Goal: Task Accomplishment & Management: Complete application form

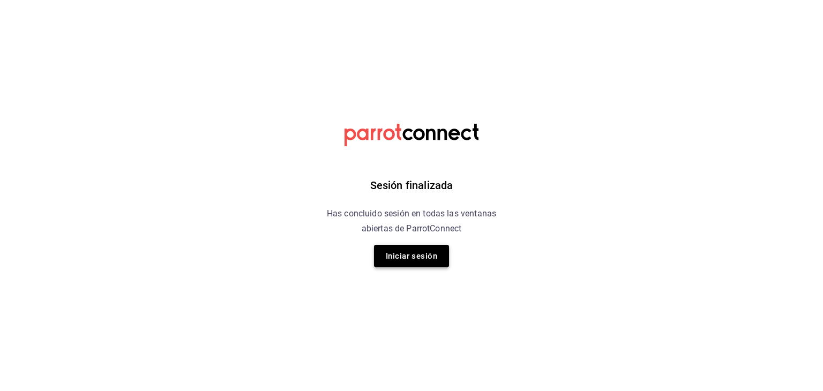
click at [413, 251] on button "Iniciar sesión" at bounding box center [411, 256] width 75 height 23
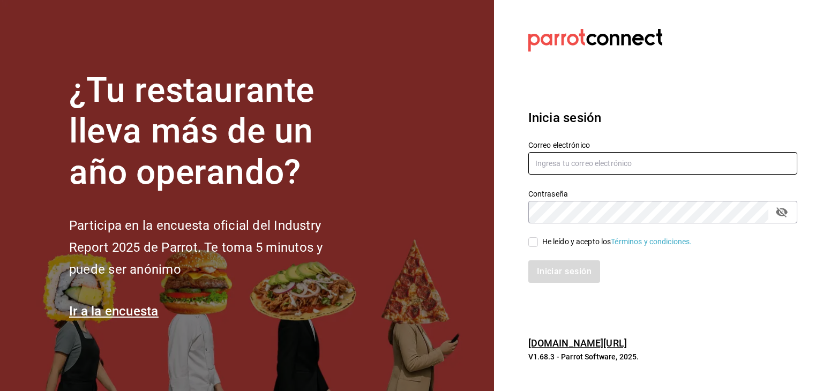
click at [633, 161] on input "text" at bounding box center [662, 163] width 269 height 23
type input "damian@enigmarooms.com"
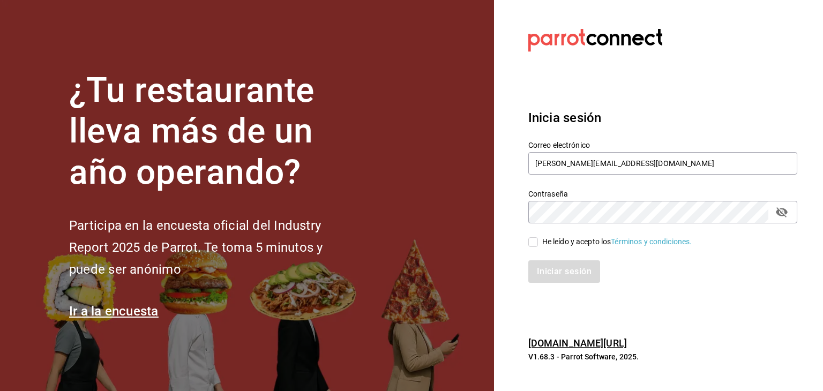
click at [537, 241] on input "He leído y acepto los Términos y condiciones." at bounding box center [533, 242] width 10 height 10
checkbox input "true"
click at [564, 269] on button "Iniciar sesión" at bounding box center [564, 271] width 73 height 23
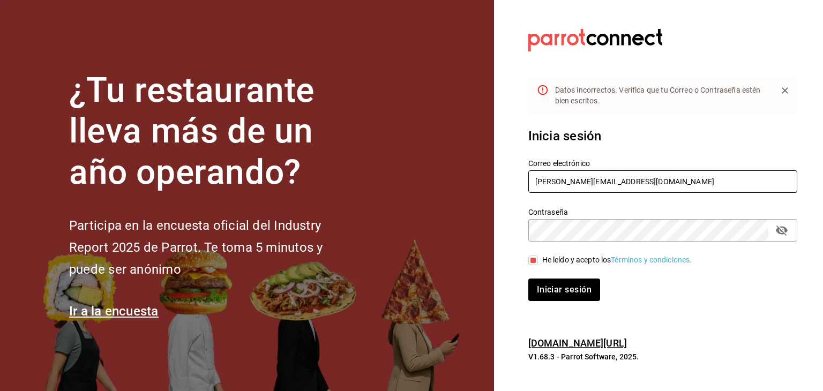
click at [640, 182] on input "damian@enigmarooms.com" at bounding box center [662, 181] width 269 height 23
type input "[PERSON_NAME][EMAIL_ADDRESS][DOMAIN_NAME]"
click at [528, 279] on button "Iniciar sesión" at bounding box center [564, 290] width 72 height 23
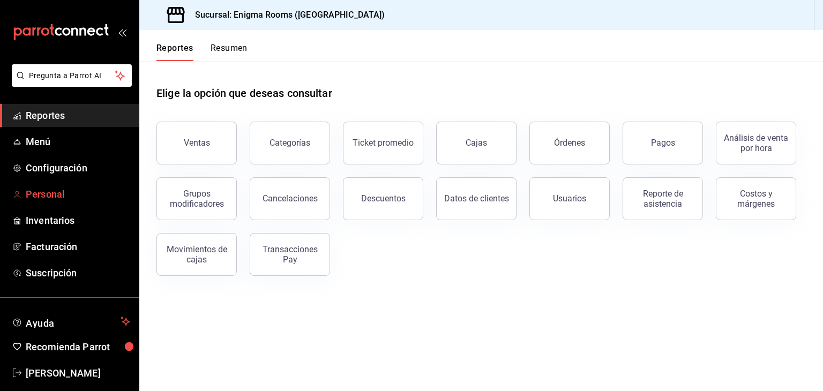
click at [58, 196] on span "Personal" at bounding box center [78, 194] width 105 height 14
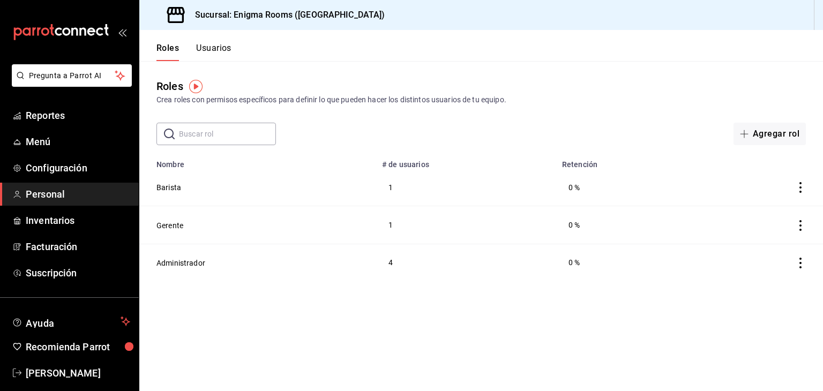
click at [219, 46] on button "Usuarios" at bounding box center [213, 52] width 35 height 18
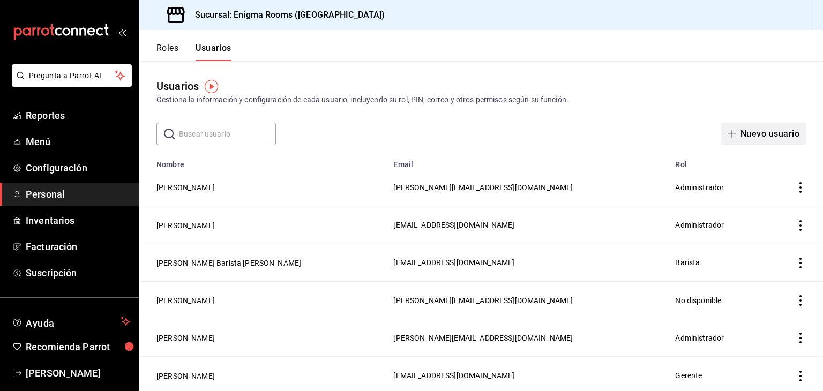
click at [768, 133] on button "Nuevo usuario" at bounding box center [763, 134] width 85 height 23
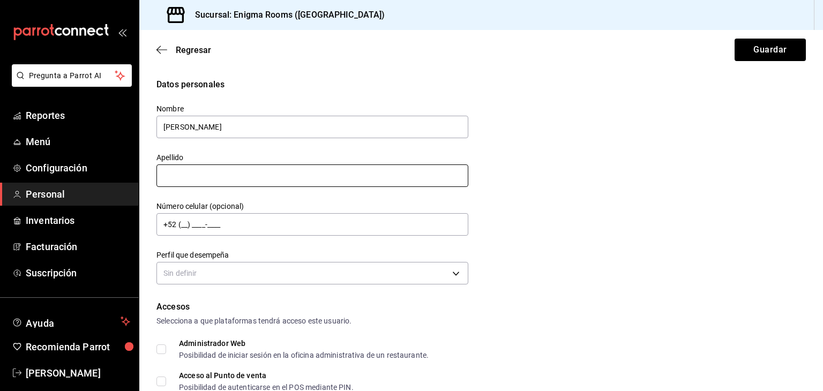
type input "[PERSON_NAME]"
click at [296, 174] on input "text" at bounding box center [313, 176] width 312 height 23
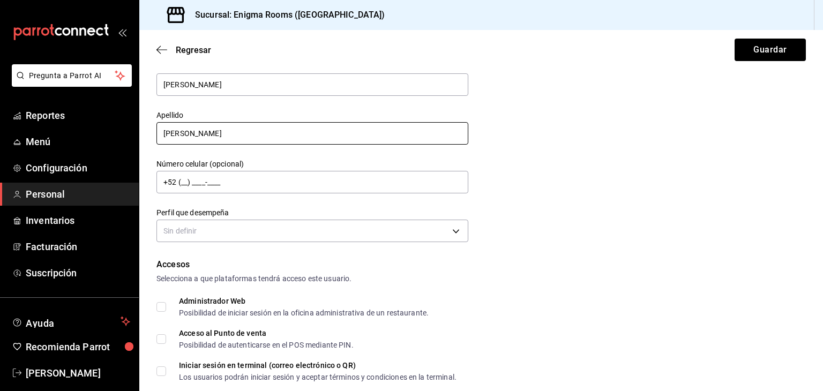
scroll to position [43, 0]
type input "[PERSON_NAME]"
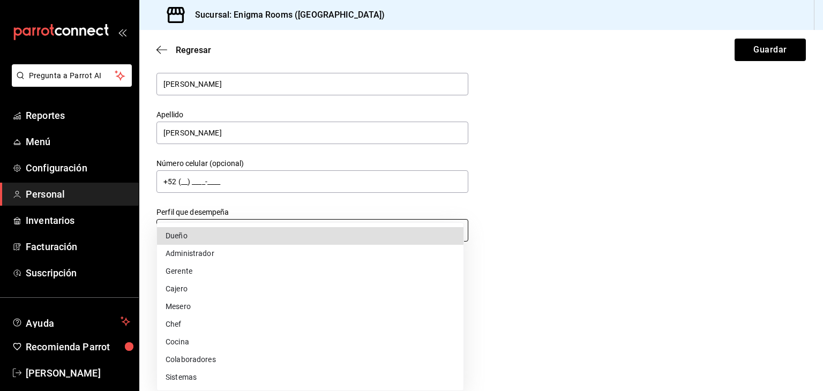
click at [300, 233] on body "Pregunta a Parrot AI Reportes Menú Configuración Personal Inventarios Facturaci…" at bounding box center [411, 195] width 823 height 391
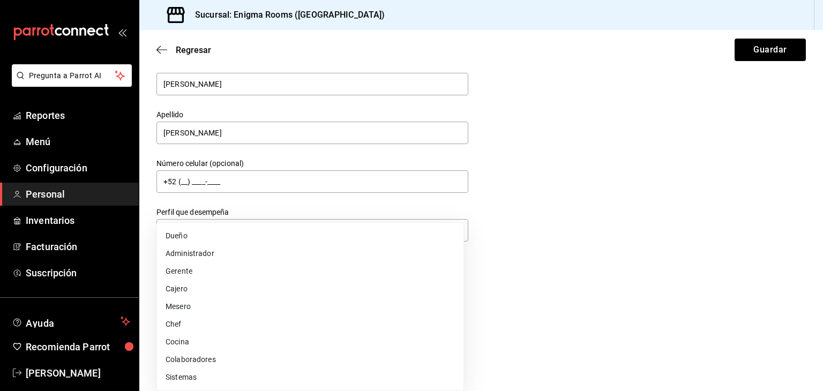
click at [192, 341] on li "Cocina" at bounding box center [310, 342] width 307 height 18
type input "KITCHEN"
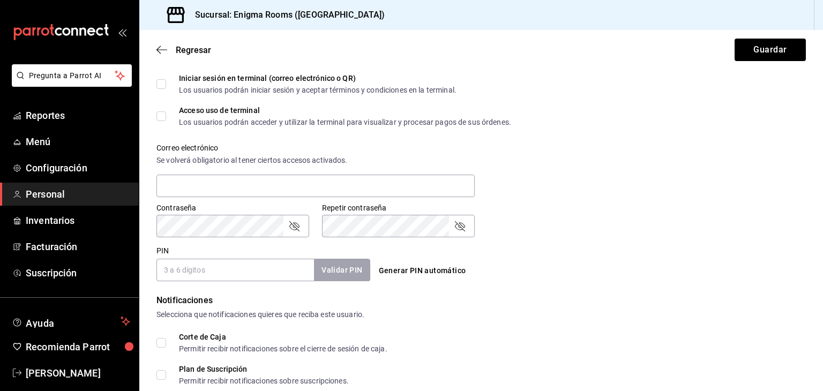
scroll to position [465, 0]
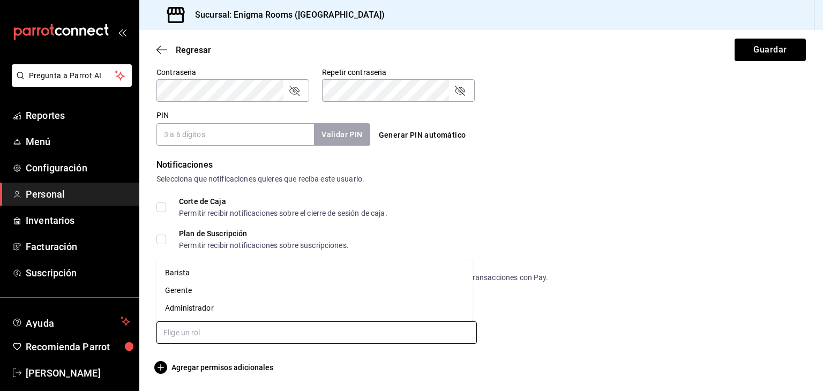
click at [269, 336] on input "text" at bounding box center [317, 333] width 321 height 23
click at [187, 271] on li "Barista" at bounding box center [315, 273] width 316 height 18
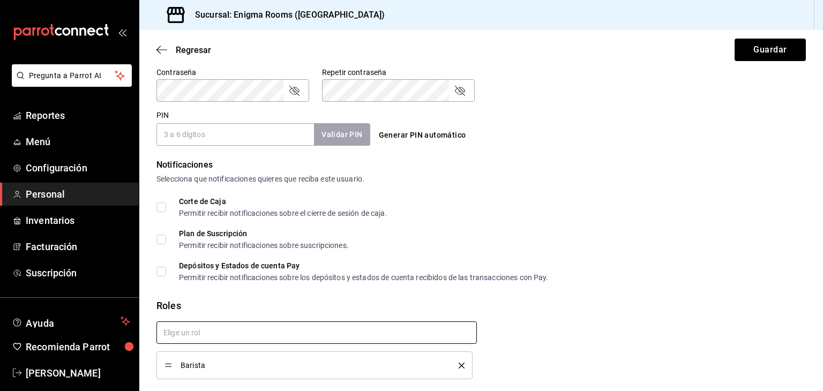
checkbox input "true"
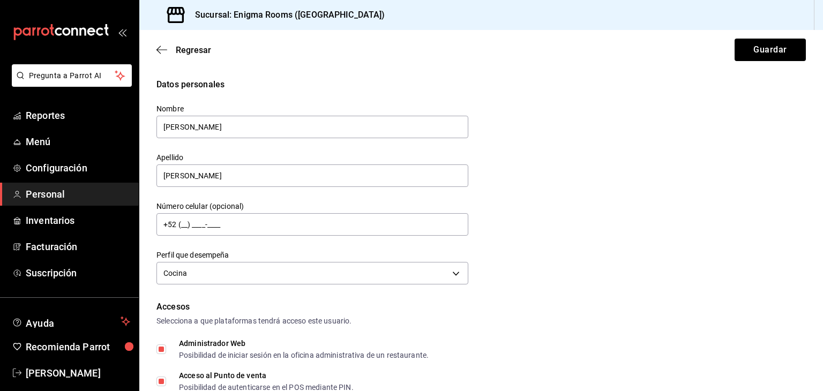
scroll to position [0, 0]
drag, startPoint x: 166, startPoint y: 178, endPoint x: 178, endPoint y: 193, distance: 19.5
click at [178, 193] on div "Nombre [PERSON_NAME] [PERSON_NAME] Número celular (opcional) +52 (__) ____-____…" at bounding box center [306, 189] width 325 height 197
click at [165, 175] on input "[PERSON_NAME]" at bounding box center [313, 176] width 312 height 23
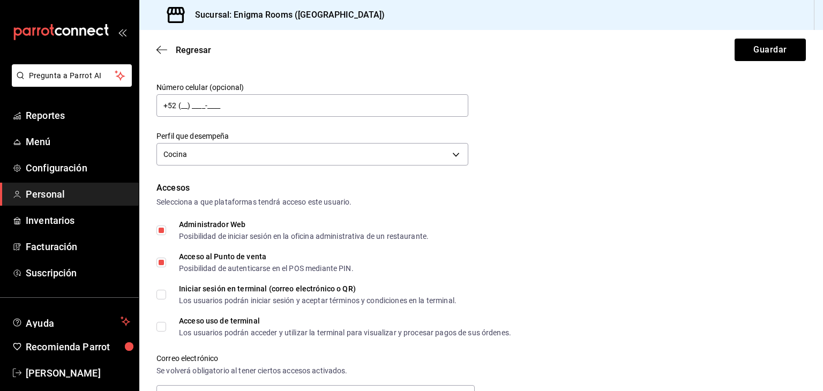
scroll to position [167, 0]
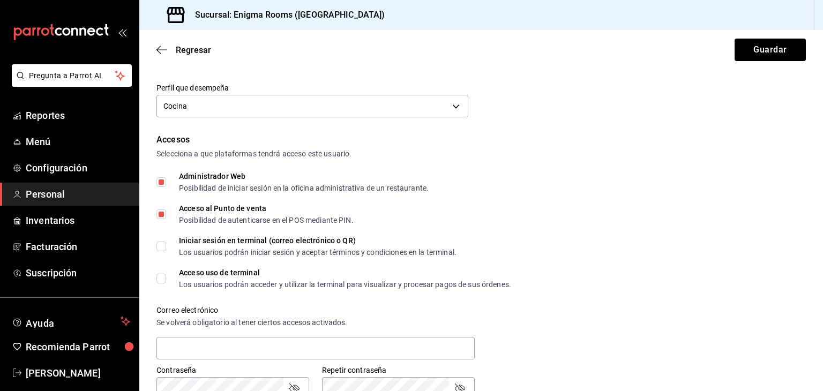
type input "[PERSON_NAME]"
click at [158, 183] on input "Administrador Web Posibilidad de iniciar sesión en la oficina administrativa de…" at bounding box center [162, 182] width 10 height 10
checkbox input "false"
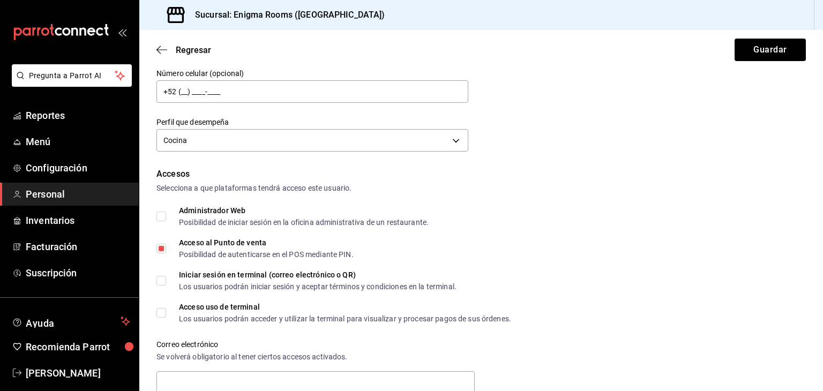
scroll to position [133, 0]
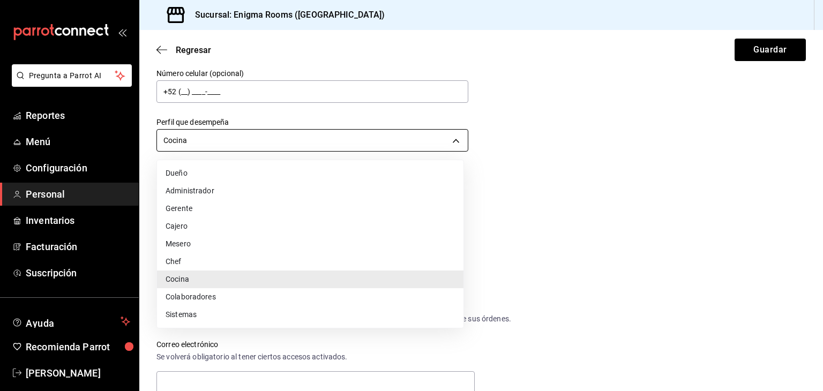
click at [255, 141] on body "Pregunta a Parrot AI Reportes Menú Configuración Personal Inventarios Facturaci…" at bounding box center [411, 195] width 823 height 391
click at [196, 221] on li "Cajero" at bounding box center [310, 227] width 307 height 18
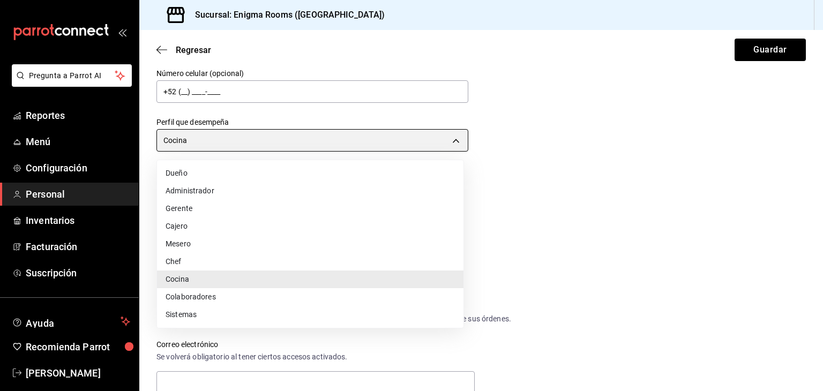
type input "CASHIER"
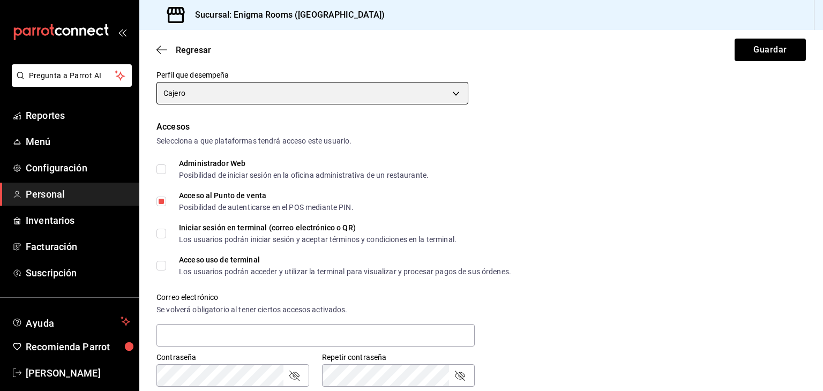
scroll to position [220, 0]
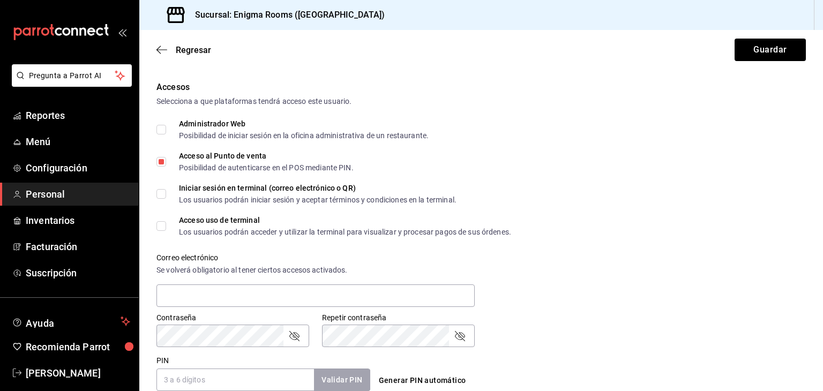
click at [160, 195] on input "Iniciar sesión en terminal (correo electrónico o QR) Los usuarios podrán inicia…" at bounding box center [162, 194] width 10 height 10
checkbox input "true"
click at [163, 228] on input "Acceso uso de terminal Los usuarios podrán acceder y utilizar la terminal para …" at bounding box center [162, 226] width 10 height 10
checkbox input "true"
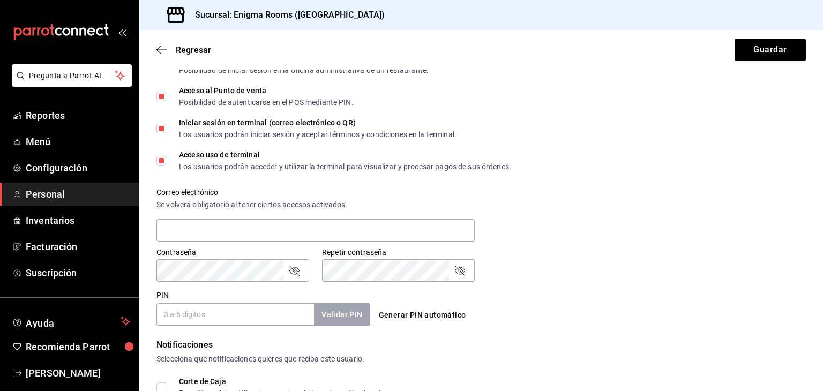
scroll to position [286, 0]
click at [315, 229] on input "text" at bounding box center [316, 229] width 318 height 23
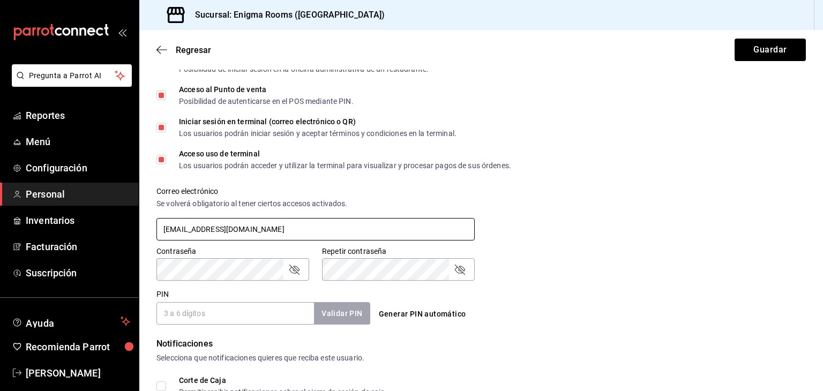
type input "[EMAIL_ADDRESS][DOMAIN_NAME]"
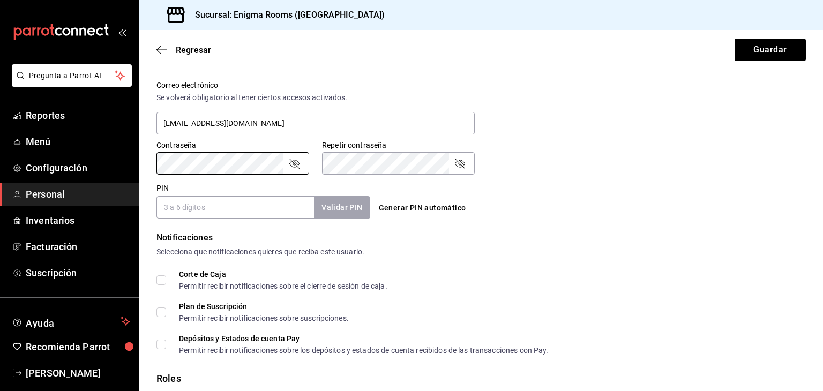
scroll to position [394, 0]
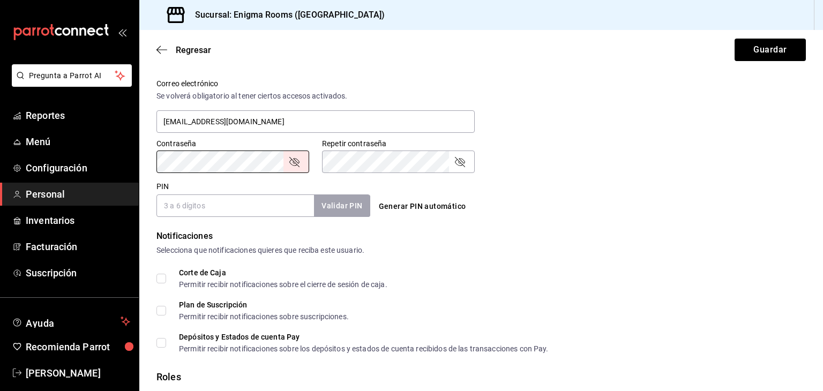
click at [242, 210] on input "PIN" at bounding box center [236, 206] width 158 height 23
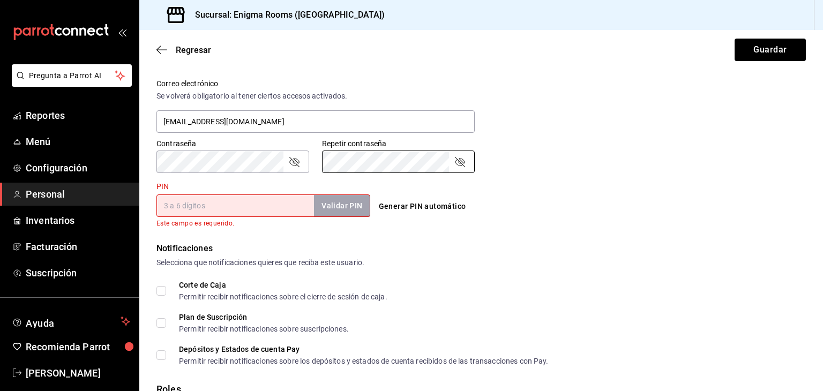
drag, startPoint x: 458, startPoint y: 164, endPoint x: 292, endPoint y: 161, distance: 166.2
click at [292, 161] on div "Contraseña Contraseña Repetir contraseña Repetir contraseña" at bounding box center [475, 149] width 662 height 47
click at [292, 161] on icon "passwordField" at bounding box center [294, 161] width 13 height 13
click at [458, 163] on icon "passwordField" at bounding box center [460, 162] width 10 height 10
click at [258, 203] on input "PIN" at bounding box center [236, 206] width 158 height 23
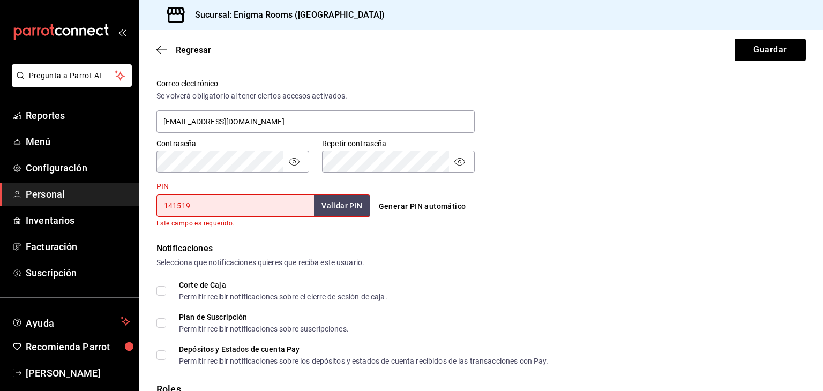
type input "141519"
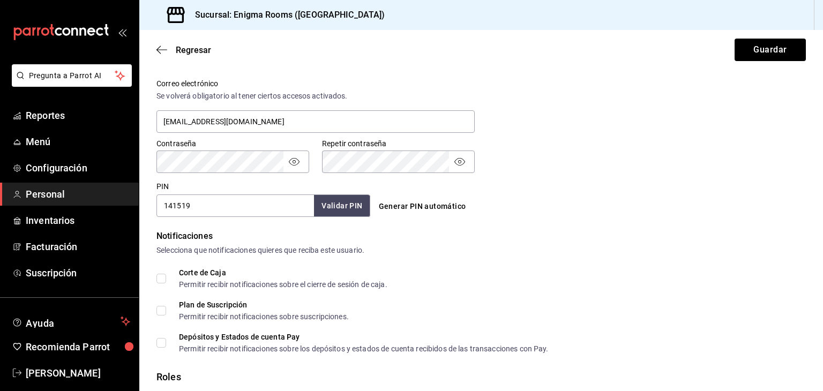
drag, startPoint x: 338, startPoint y: 206, endPoint x: 490, endPoint y: 237, distance: 155.8
click at [490, 237] on div "Notificaciones" at bounding box center [482, 236] width 650 height 13
click at [340, 205] on button "Validar PIN" at bounding box center [341, 206] width 57 height 23
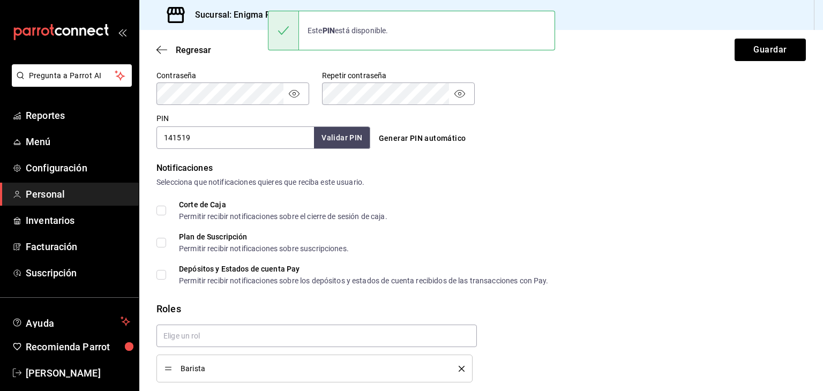
scroll to position [501, 0]
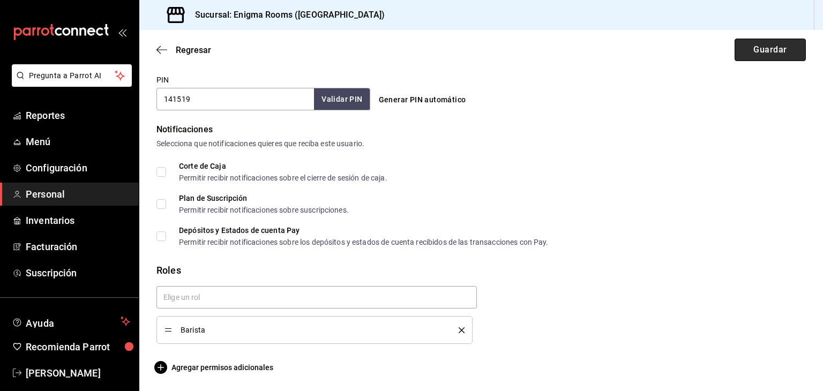
click at [766, 48] on button "Guardar" at bounding box center [770, 50] width 71 height 23
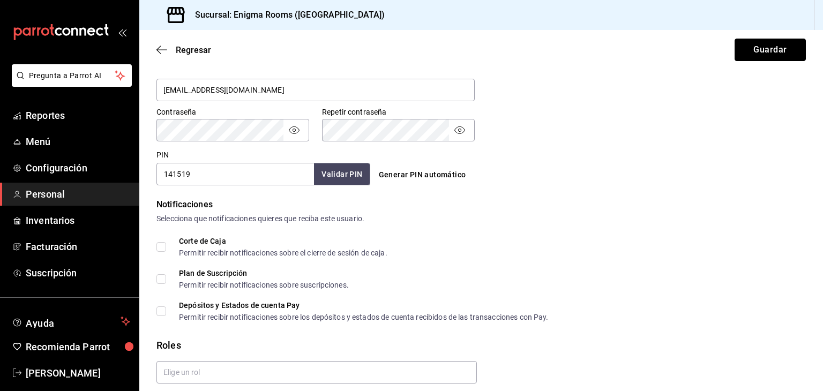
scroll to position [426, 0]
click at [769, 47] on button "Guardar" at bounding box center [770, 50] width 71 height 23
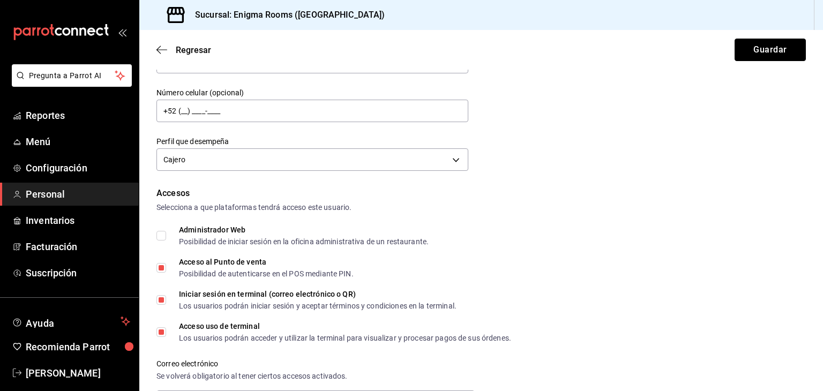
scroll to position [154, 0]
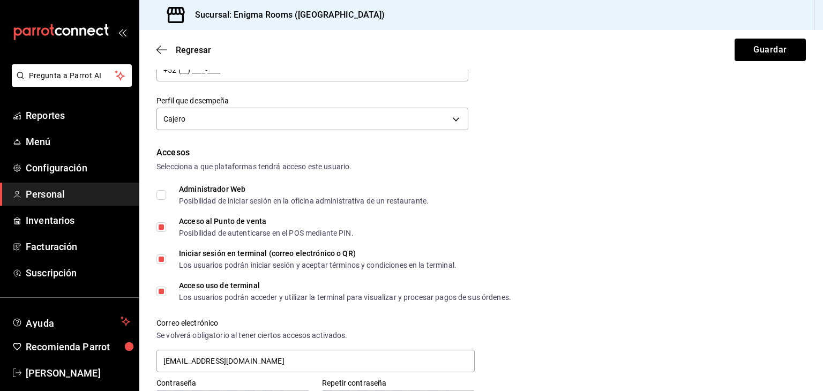
click at [161, 193] on input "Administrador Web Posibilidad de iniciar sesión en la oficina administrativa de…" at bounding box center [162, 195] width 10 height 10
checkbox input "true"
click at [744, 50] on button "Guardar" at bounding box center [770, 50] width 71 height 23
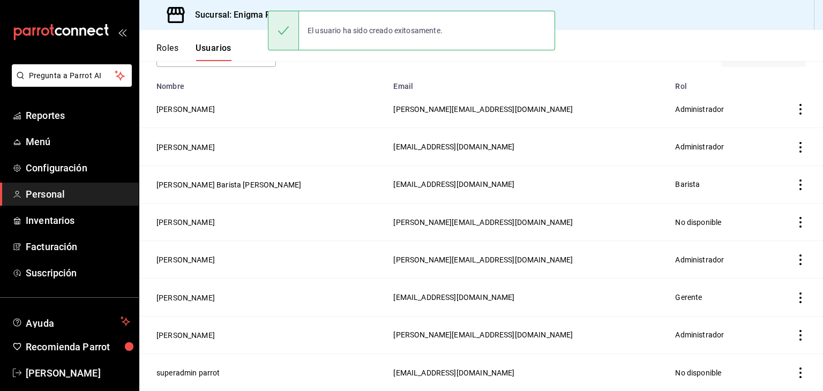
scroll to position [79, 0]
